Goal: Task Accomplishment & Management: Manage account settings

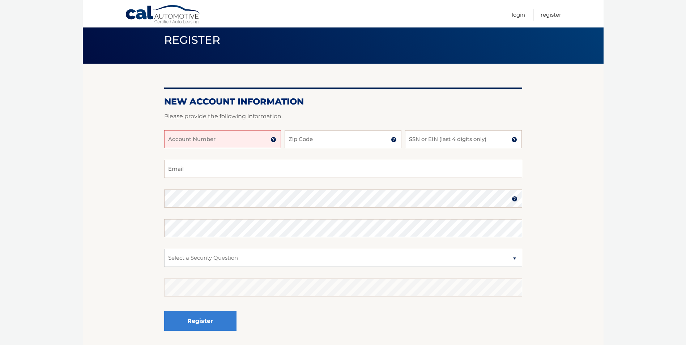
scroll to position [81, 0]
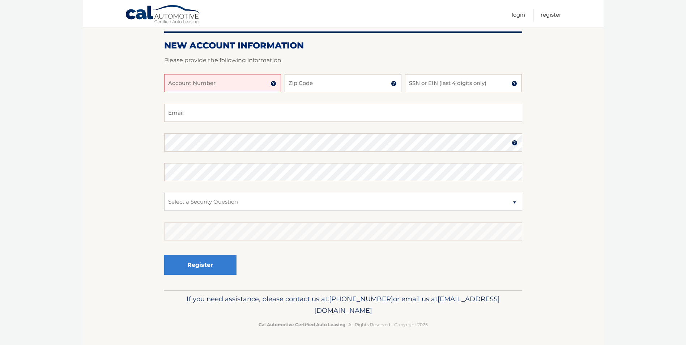
click at [220, 83] on input "Account Number" at bounding box center [222, 83] width 117 height 18
type input "44455989884"
click at [302, 80] on input "Zip Code" at bounding box center [343, 83] width 117 height 18
type input "33076"
click at [463, 86] on input "SSN or EIN (last 4 digits only)" at bounding box center [463, 83] width 117 height 18
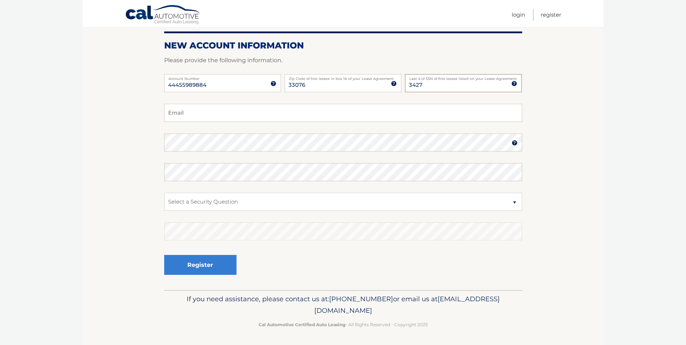
type input "3427"
click at [195, 115] on input "Email" at bounding box center [343, 113] width 358 height 18
type input "mapanara1@yahoo.com"
click at [209, 199] on select "Select a Security Question What was the name of your elementary school? What is…" at bounding box center [343, 202] width 358 height 18
select select "1"
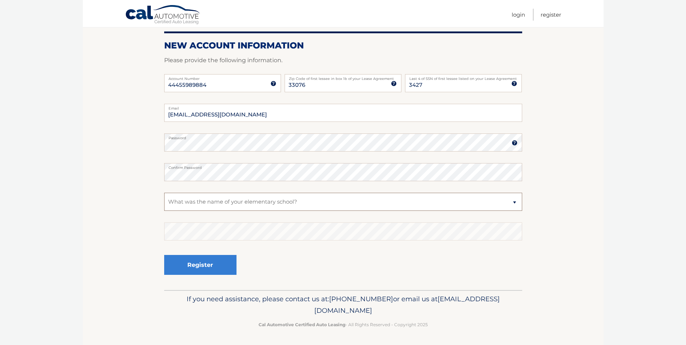
click at [164, 193] on select "Select a Security Question What was the name of your elementary school? What is…" at bounding box center [343, 202] width 358 height 18
click at [202, 266] on button "Register" at bounding box center [200, 265] width 72 height 20
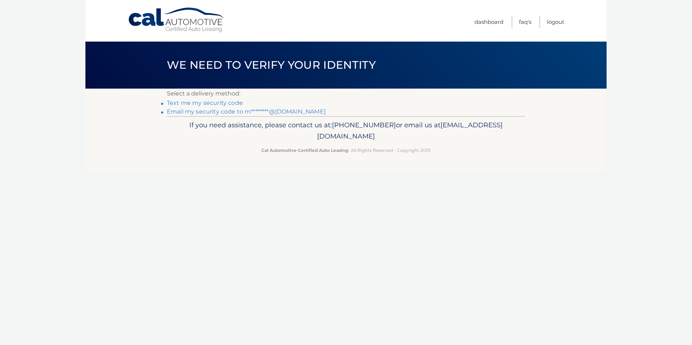
click at [205, 102] on link "Text me my security code" at bounding box center [205, 102] width 76 height 7
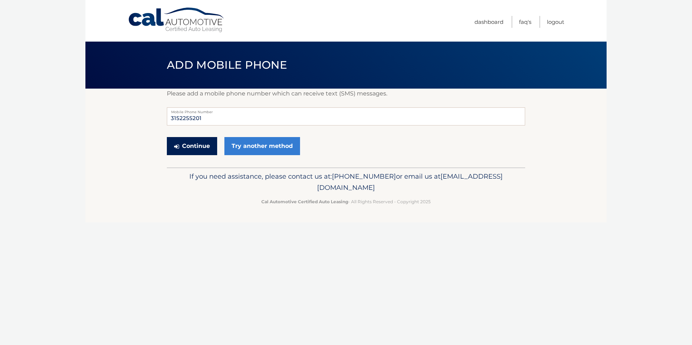
click at [192, 147] on button "Continue" at bounding box center [192, 146] width 50 height 18
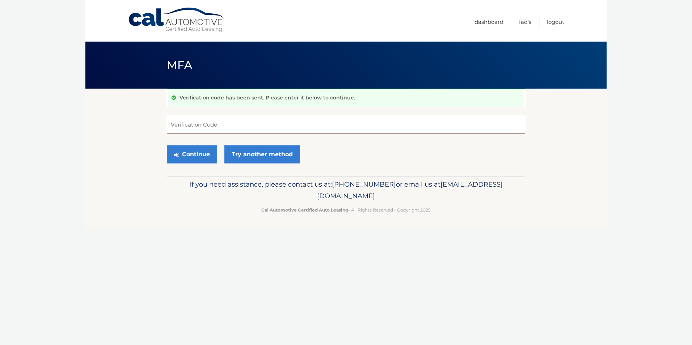
click at [211, 126] on input "Verification Code" at bounding box center [346, 125] width 358 height 18
type input "261241"
click at [189, 156] on button "Continue" at bounding box center [192, 154] width 50 height 18
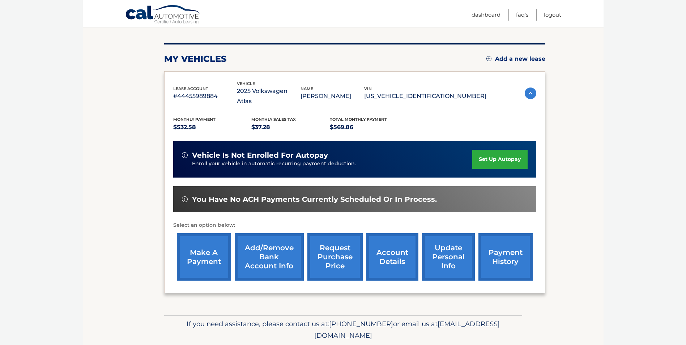
scroll to position [93, 0]
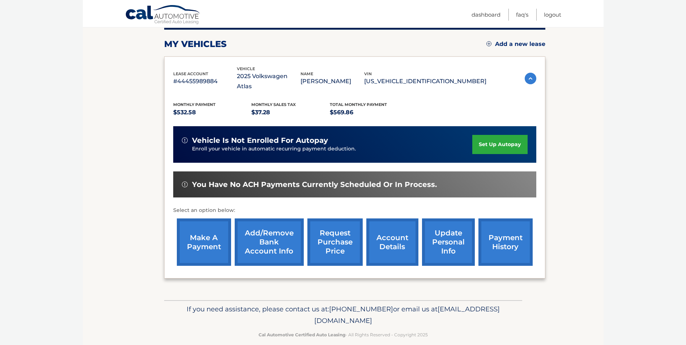
click at [491, 135] on link "set up autopay" at bounding box center [499, 144] width 55 height 19
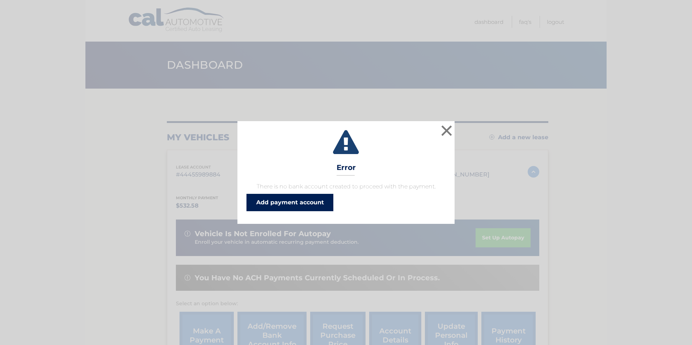
click at [297, 204] on link "Add payment account" at bounding box center [289, 202] width 87 height 17
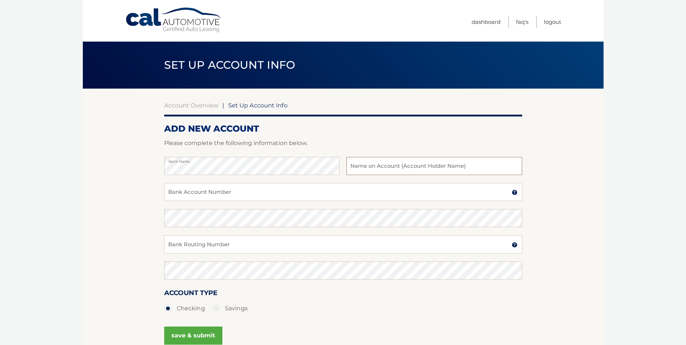
click at [389, 167] on input "text" at bounding box center [434, 166] width 175 height 18
type input "[PERSON_NAME]"
click at [236, 190] on input "Bank Account Number" at bounding box center [343, 192] width 358 height 18
paste input "009517620377"
type input "009517620377"
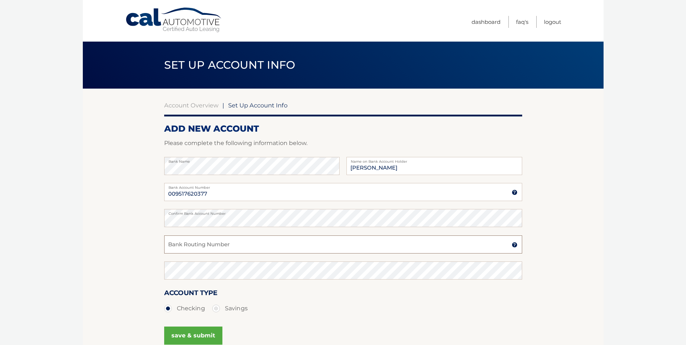
click at [236, 246] on input "Bank Routing Number" at bounding box center [343, 245] width 358 height 18
paste input "021000322"
type input "021000322"
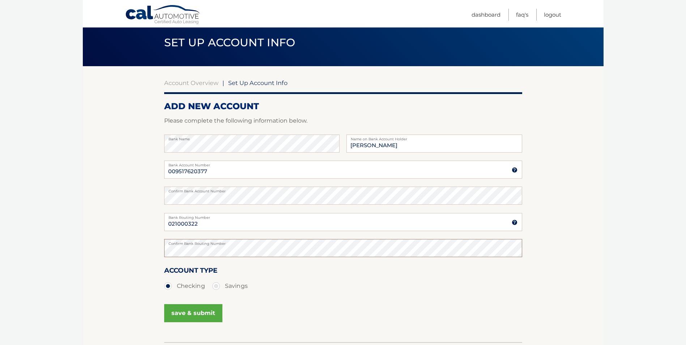
scroll to position [75, 0]
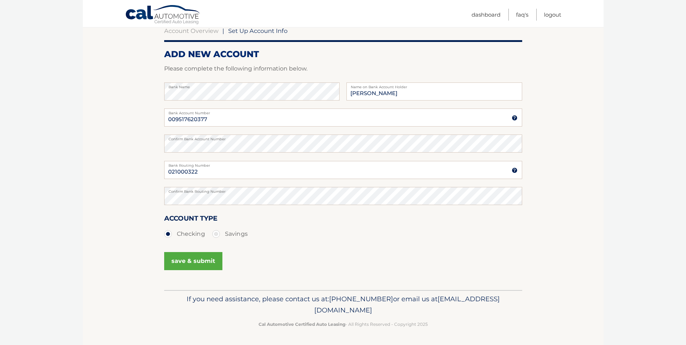
click at [192, 260] on button "save & submit" at bounding box center [193, 261] width 58 height 18
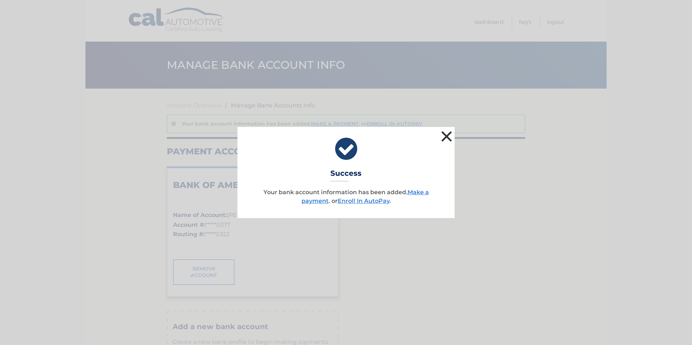
click at [445, 133] on button "×" at bounding box center [446, 136] width 14 height 14
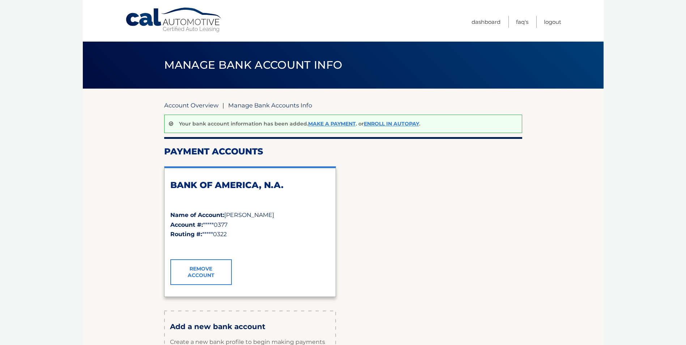
click at [195, 105] on link "Account Overview" at bounding box center [191, 105] width 54 height 7
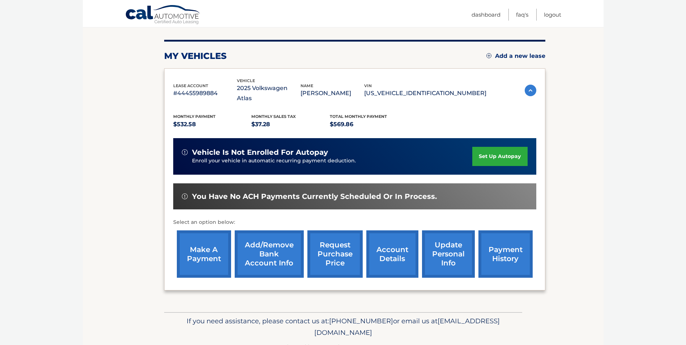
scroll to position [93, 0]
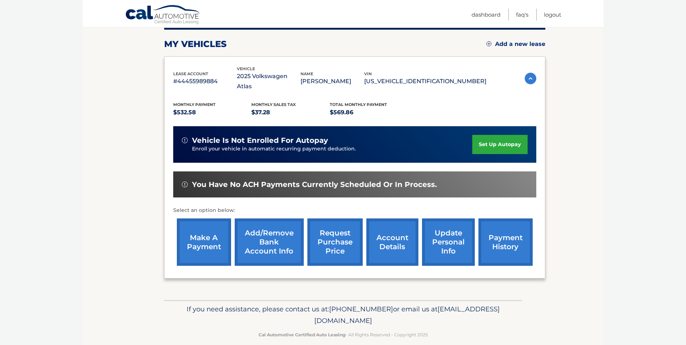
click at [496, 135] on link "set up autopay" at bounding box center [499, 144] width 55 height 19
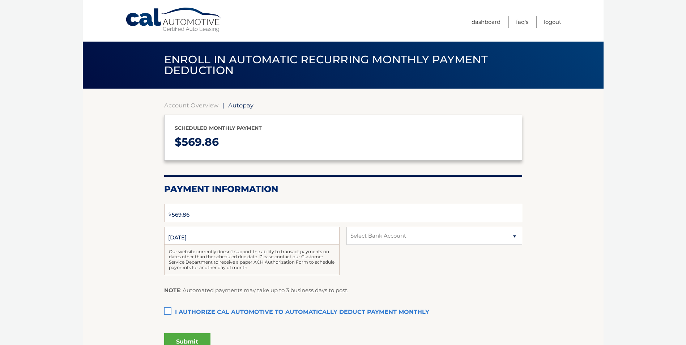
select select "YWZjNjZlZTEtNWExMS00ZTRhLTk3ZGYtZDhmOTczMzY3YzMx"
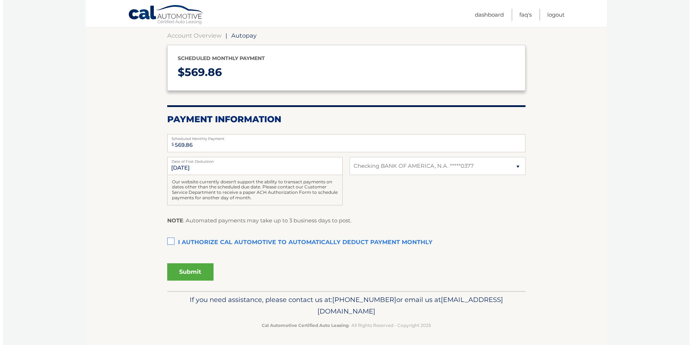
scroll to position [71, 0]
click at [225, 166] on input "10/6/2025" at bounding box center [251, 165] width 175 height 18
click at [179, 162] on label "Date of First Deduction" at bounding box center [251, 159] width 175 height 6
drag, startPoint x: 179, startPoint y: 162, endPoint x: 185, endPoint y: 167, distance: 7.4
click at [185, 167] on input "10/6/2025" at bounding box center [251, 165] width 175 height 18
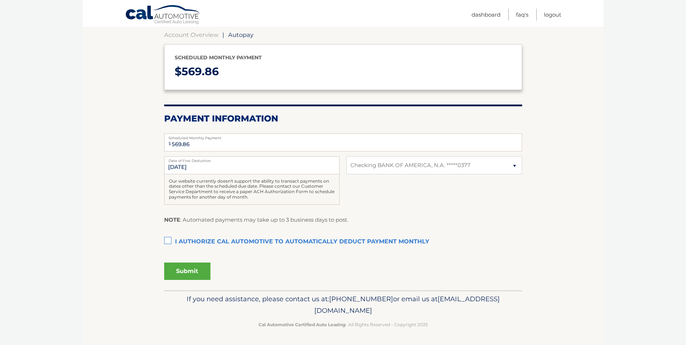
click at [170, 241] on label "I authorize cal automotive to automatically deduct payment monthly This checkbo…" at bounding box center [343, 242] width 358 height 14
click at [0, 0] on input "I authorize cal automotive to automatically deduct payment monthly This checkbo…" at bounding box center [0, 0] width 0 height 0
click at [185, 271] on button "Submit" at bounding box center [187, 271] width 46 height 17
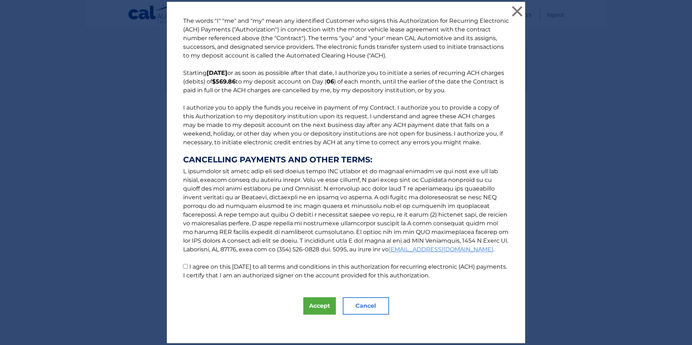
click at [183, 266] on input "I agree on this 09/12/2025 to all terms and conditions in this authorization fo…" at bounding box center [185, 266] width 5 height 5
checkbox input "true"
click at [312, 305] on button "Accept" at bounding box center [319, 305] width 33 height 17
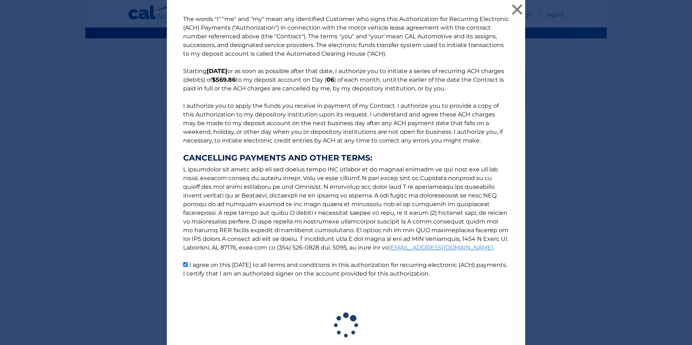
scroll to position [50, 0]
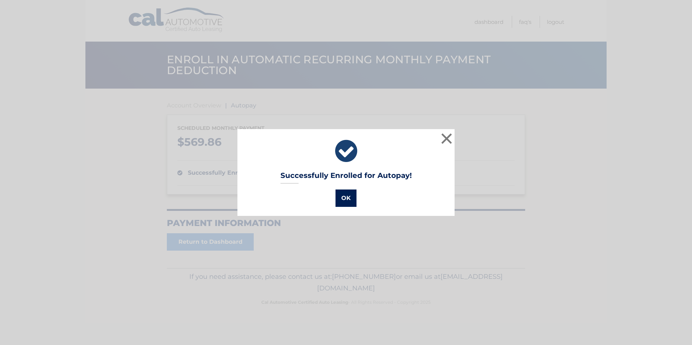
click at [344, 201] on button "OK" at bounding box center [345, 198] width 21 height 17
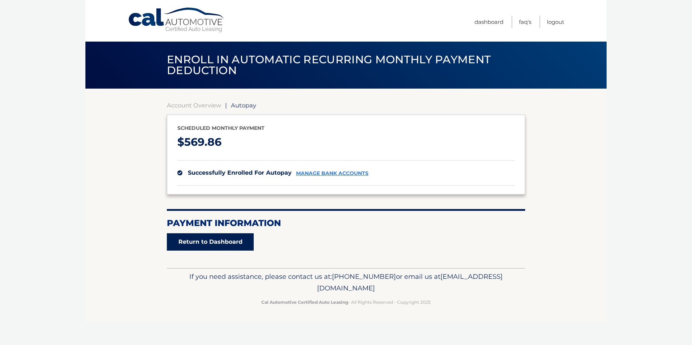
click at [204, 241] on link "Return to Dashboard" at bounding box center [210, 241] width 87 height 17
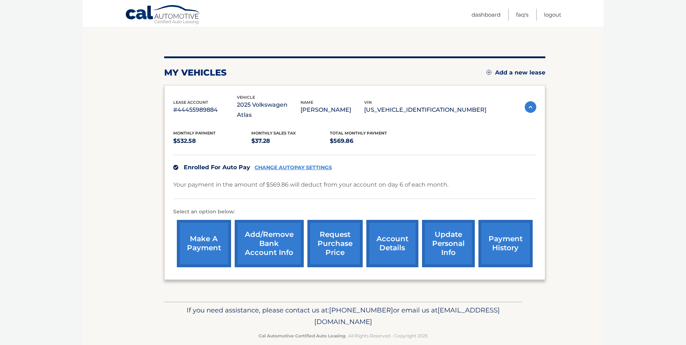
scroll to position [66, 0]
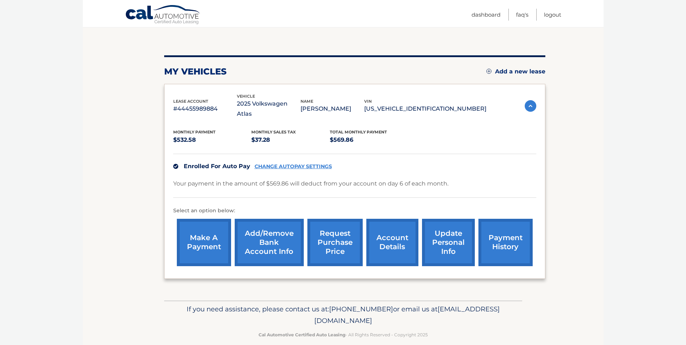
click at [199, 234] on link "make a payment" at bounding box center [204, 242] width 54 height 47
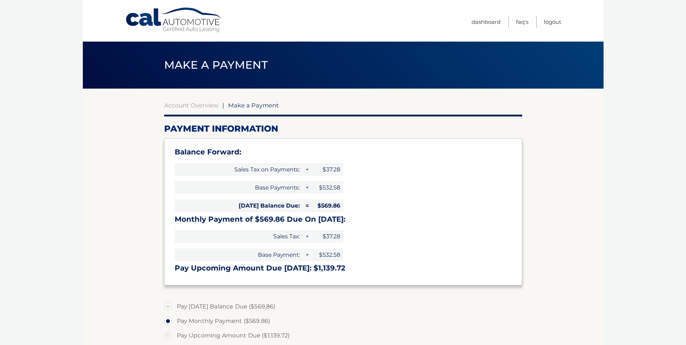
select select "YWZjNjZlZTEtNWExMS00ZTRhLTk3ZGYtZDhmOTczMzY3YzMx"
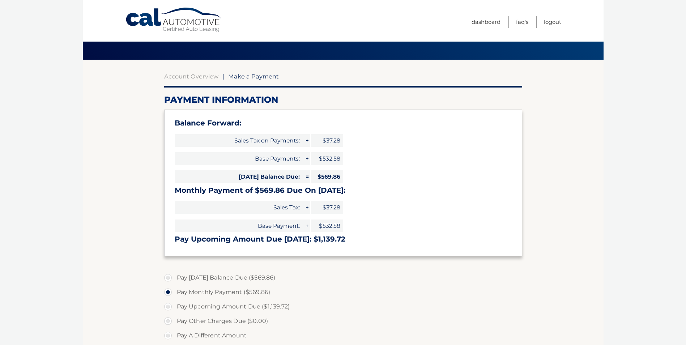
scroll to position [72, 0]
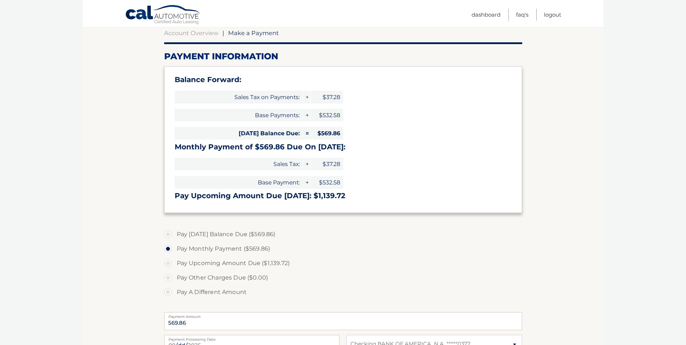
click at [172, 234] on label "Pay [DATE] Balance Due ($569.86)" at bounding box center [343, 234] width 358 height 14
click at [172, 234] on input "Pay Today's Balance Due ($569.86)" at bounding box center [170, 233] width 7 height 12
radio input "true"
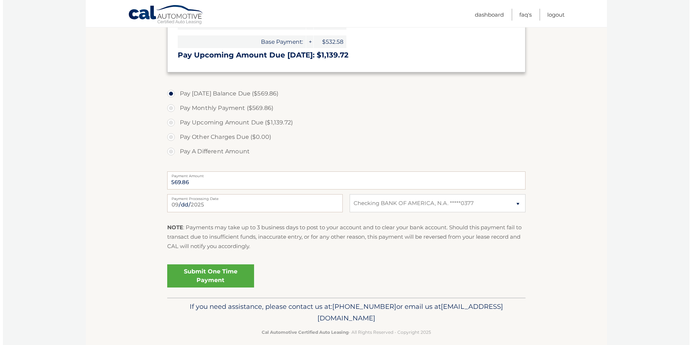
scroll to position [217, 0]
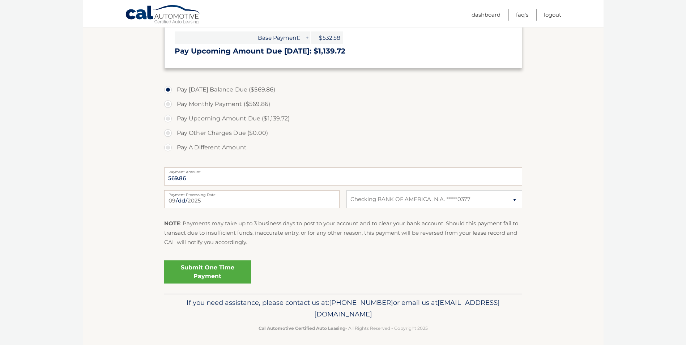
click at [200, 270] on link "Submit One Time Payment" at bounding box center [207, 271] width 87 height 23
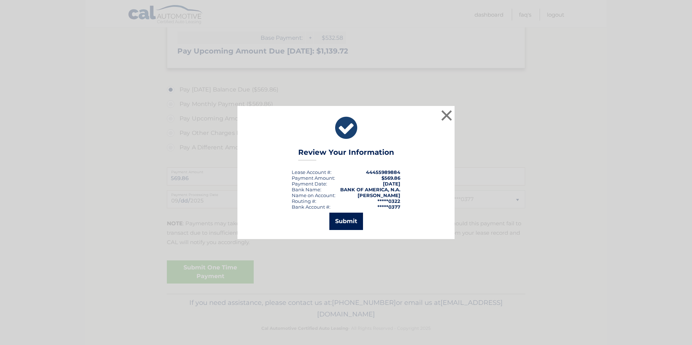
click at [343, 219] on button "Submit" at bounding box center [346, 221] width 34 height 17
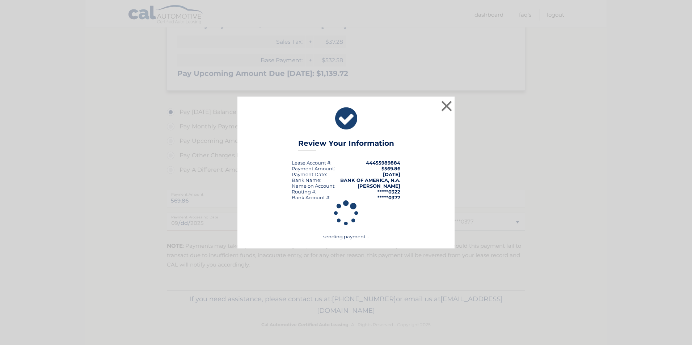
scroll to position [195, 0]
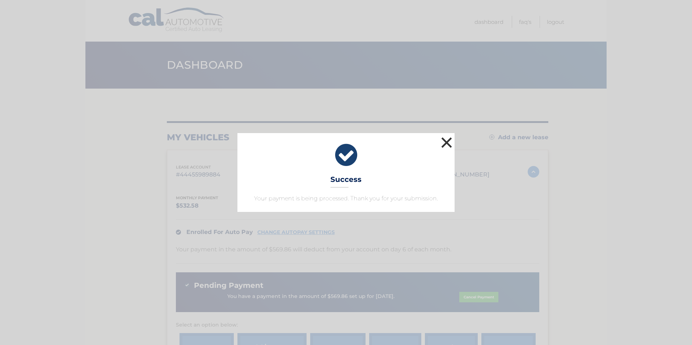
click at [445, 141] on button "×" at bounding box center [446, 142] width 14 height 14
